Goal: Transaction & Acquisition: Subscribe to service/newsletter

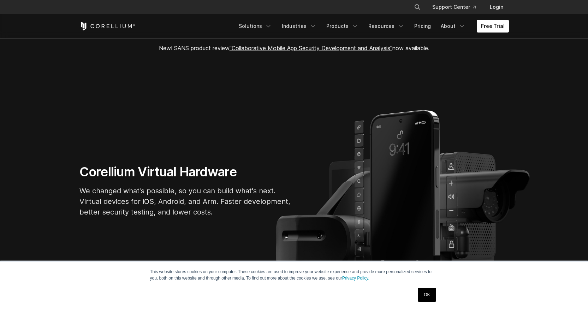
click at [422, 295] on link "OK" at bounding box center [427, 295] width 18 height 14
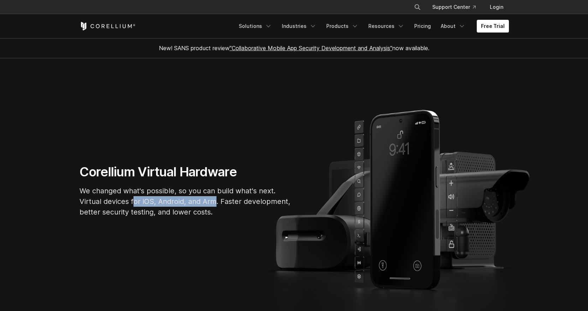
drag, startPoint x: 132, startPoint y: 201, endPoint x: 214, endPoint y: 200, distance: 82.0
click at [214, 200] on p "We changed what's possible, so you can build what's next. Virtual devices for i…" at bounding box center [185, 201] width 212 height 32
click at [238, 201] on p "We changed what's possible, so you can build what's next. Virtual devices for i…" at bounding box center [185, 201] width 212 height 32
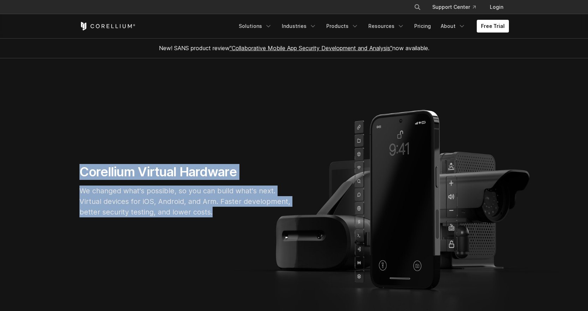
drag, startPoint x: 231, startPoint y: 212, endPoint x: 76, endPoint y: 175, distance: 160.0
click at [76, 175] on div "Corellium Virtual Hardware We changed what's possible, so you can build what's …" at bounding box center [185, 193] width 226 height 59
click at [159, 199] on p "We changed what's possible, so you can build what's next. Virtual devices for i…" at bounding box center [185, 201] width 212 height 32
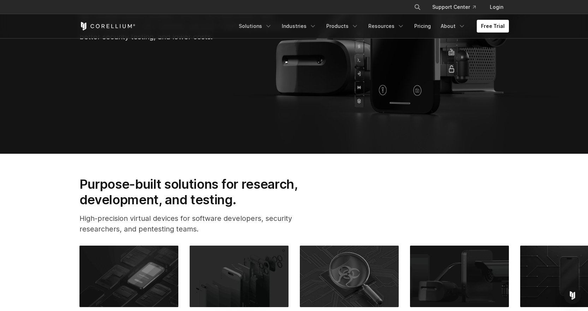
scroll to position [263, 0]
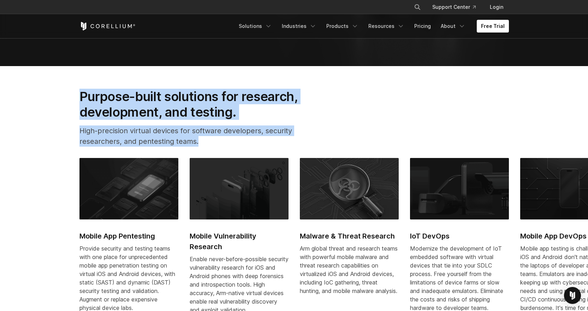
drag, startPoint x: 73, startPoint y: 92, endPoint x: 276, endPoint y: 142, distance: 209.1
click at [276, 142] on div "Purpose-built solutions for research, development, and testing. High-precision …" at bounding box center [199, 121] width 255 height 64
click at [306, 132] on p "High-precision virtual devices for software developers, security researchers, a…" at bounding box center [199, 135] width 241 height 21
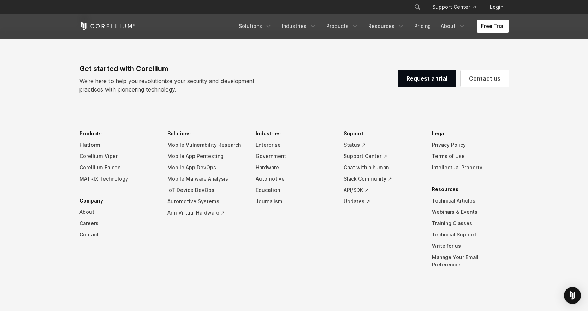
scroll to position [1617, 0]
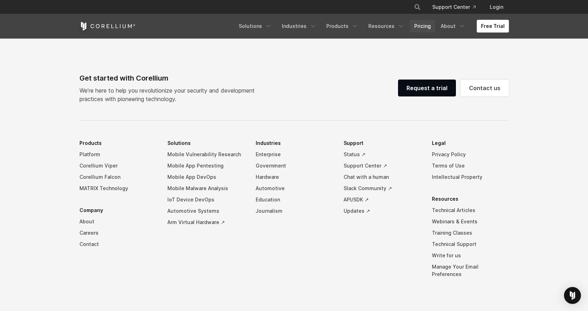
click at [420, 25] on link "Pricing" at bounding box center [422, 26] width 25 height 13
